Goal: Task Accomplishment & Management: Manage account settings

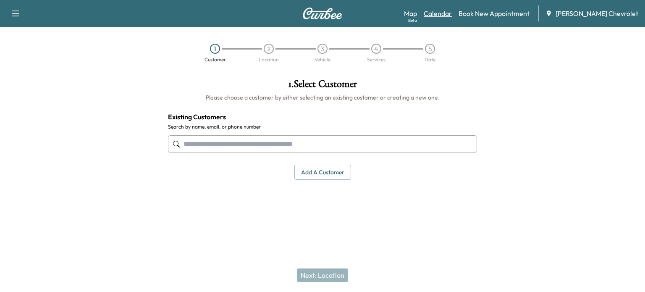
click at [452, 14] on link "Calendar" at bounding box center [438, 13] width 28 height 10
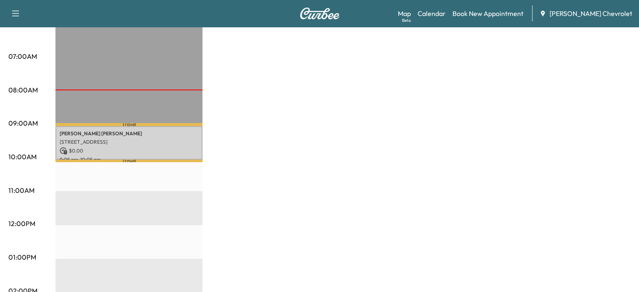
scroll to position [179, 0]
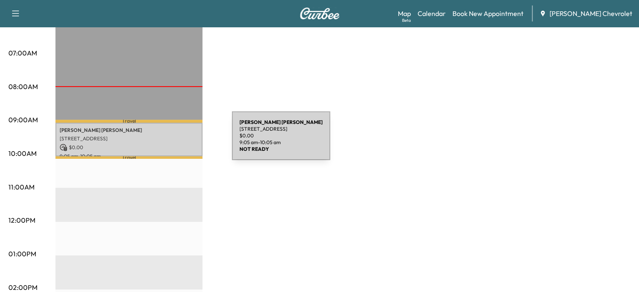
click at [169, 141] on div "[PERSON_NAME] [STREET_ADDRESS] $ 0.00 9:05 am - 10:05 am" at bounding box center [128, 140] width 147 height 34
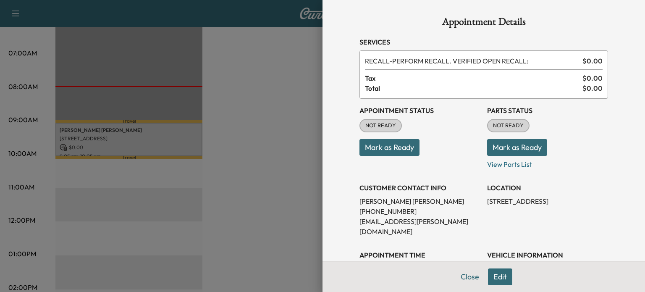
click at [383, 155] on button "Mark as Ready" at bounding box center [390, 147] width 60 height 17
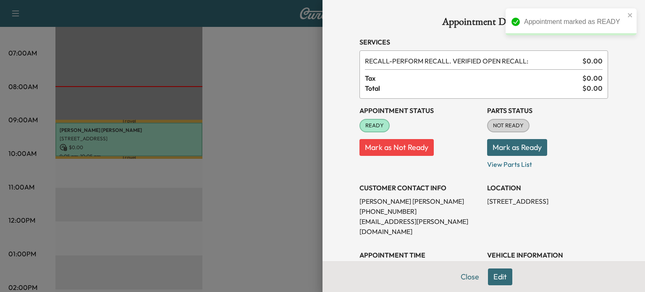
click at [534, 147] on button "Mark as Ready" at bounding box center [517, 147] width 60 height 17
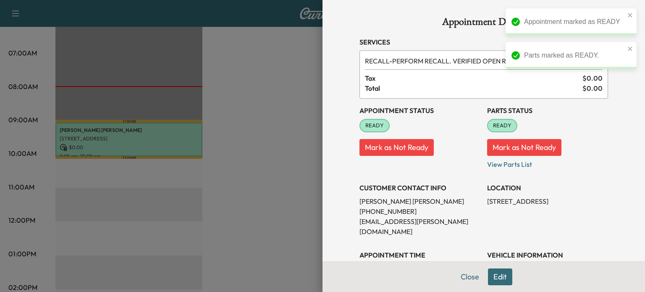
click at [97, 241] on div at bounding box center [322, 146] width 645 height 292
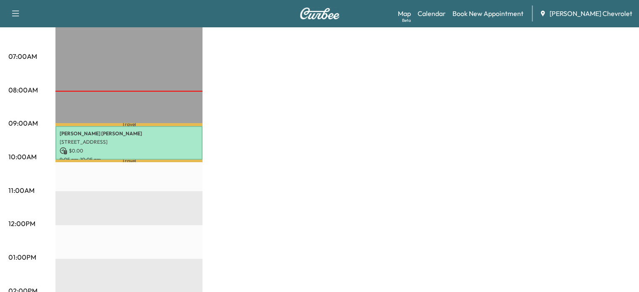
scroll to position [92, 0]
